Goal: Information Seeking & Learning: Learn about a topic

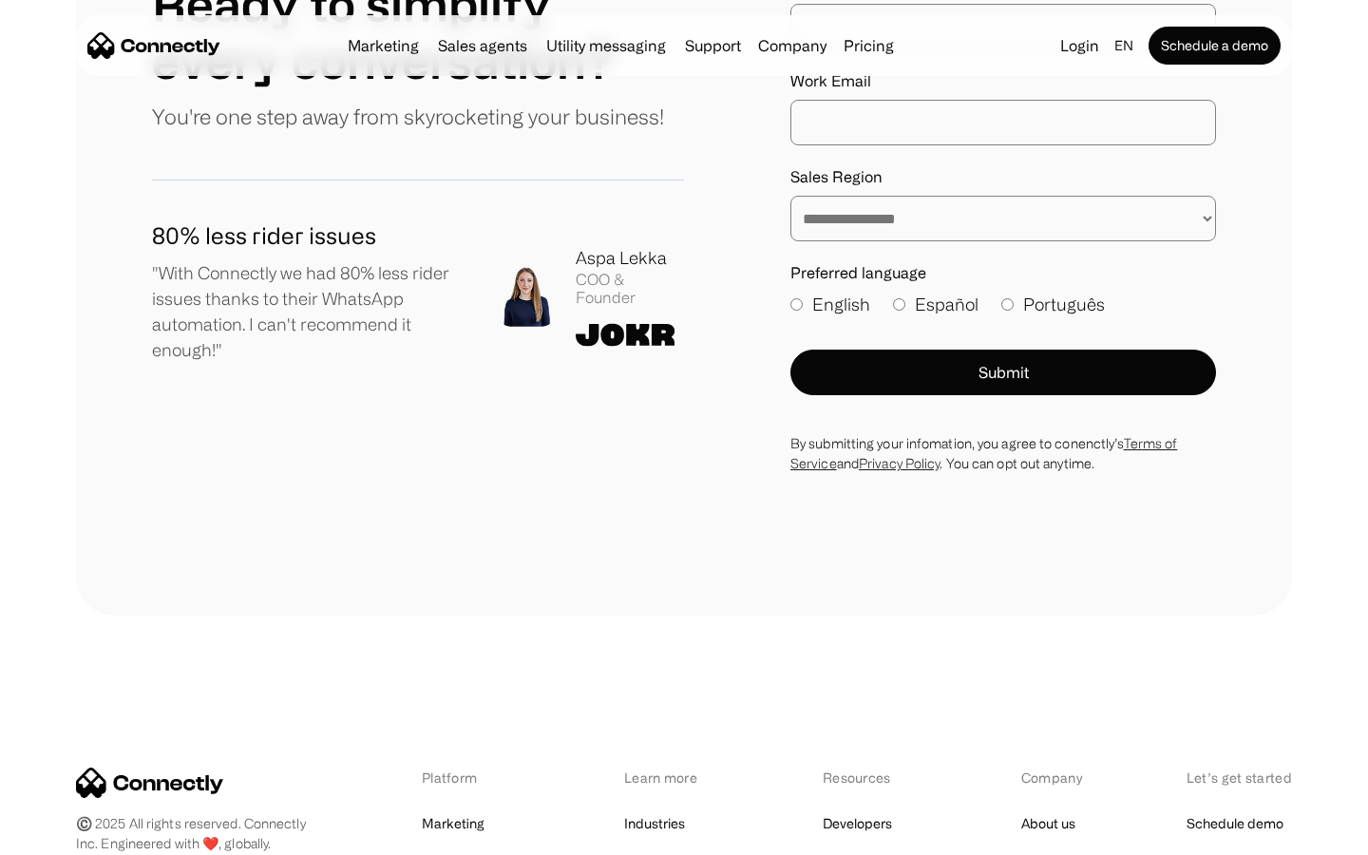
scroll to position [10443, 0]
